Goal: Task Accomplishment & Management: Complete application form

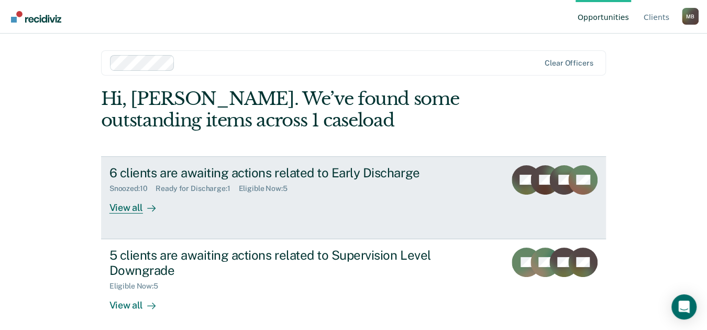
click at [133, 205] on div "View all" at bounding box center [139, 203] width 59 height 20
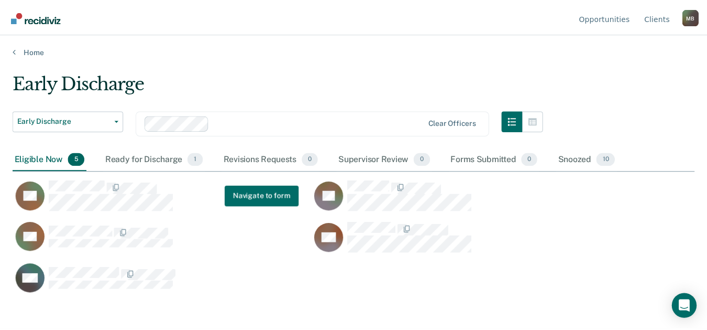
scroll to position [170, 682]
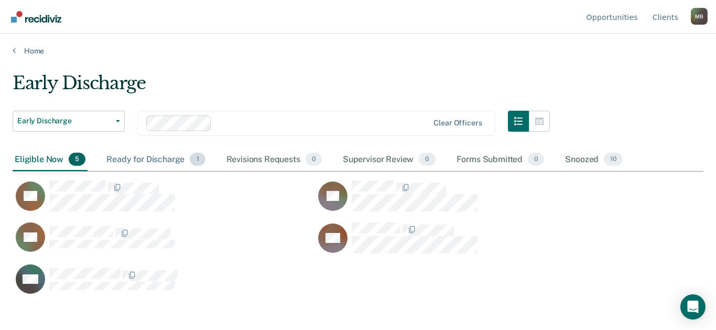
click at [162, 158] on div "Ready for Discharge 1" at bounding box center [155, 159] width 103 height 23
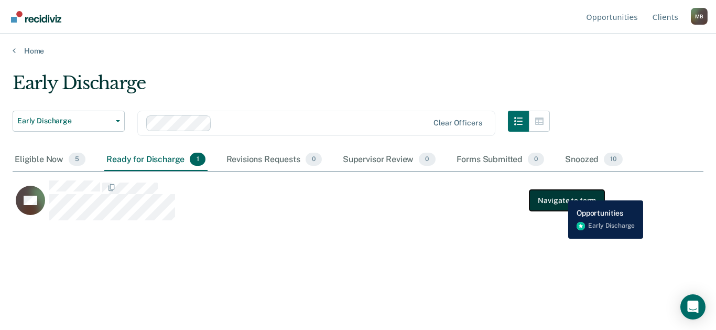
click at [560, 192] on button "Navigate to form" at bounding box center [566, 200] width 75 height 21
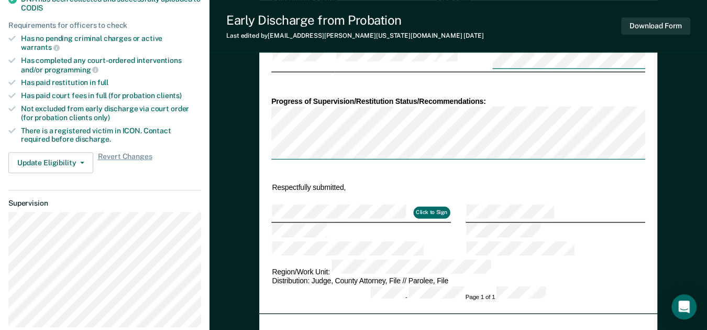
scroll to position [291, 0]
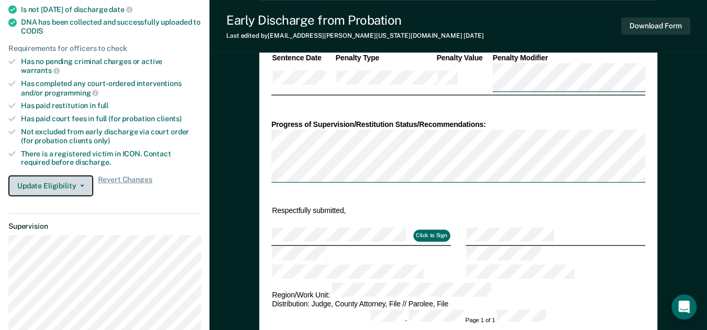
click at [79, 175] on button "Update Eligibility" at bounding box center [50, 185] width 85 height 21
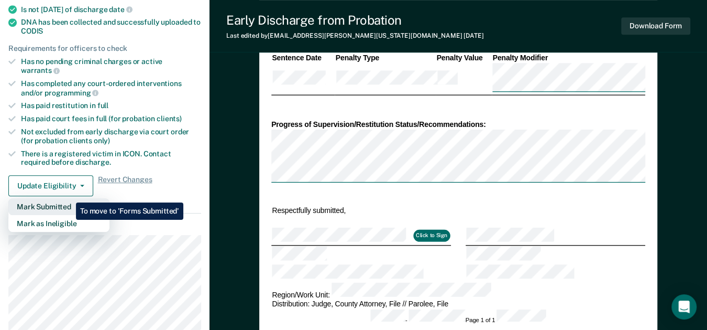
click at [68, 198] on button "Mark Submitted" at bounding box center [58, 206] width 101 height 17
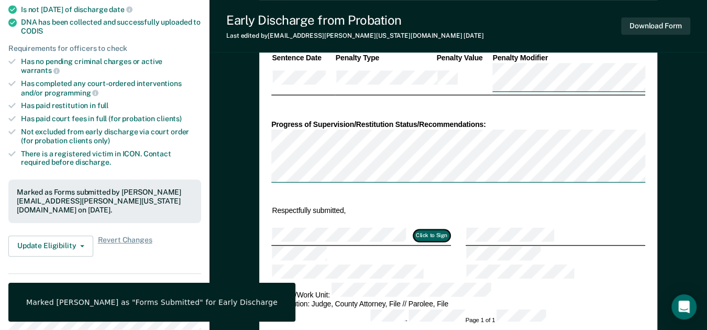
click at [432, 230] on button "Click to Sign" at bounding box center [431, 236] width 37 height 12
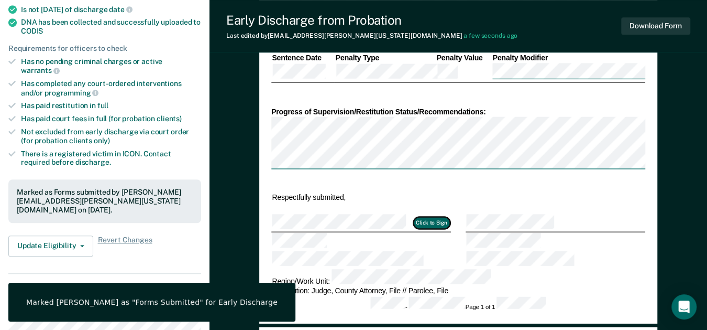
type textarea "x"
